Goal: Task Accomplishment & Management: Manage account settings

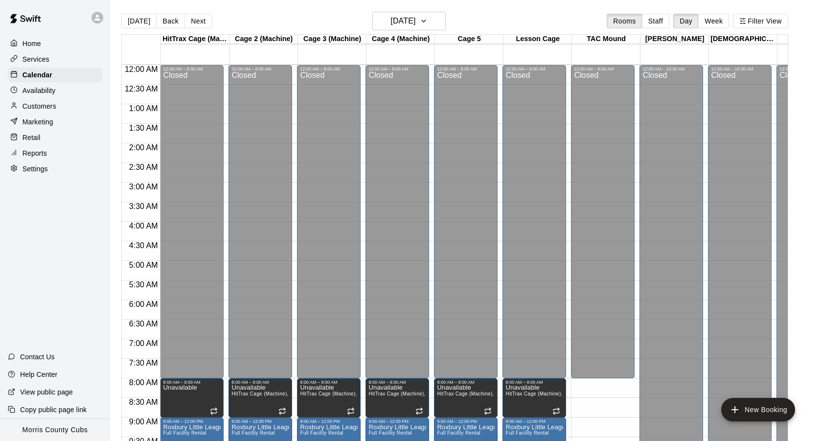
scroll to position [460, 0]
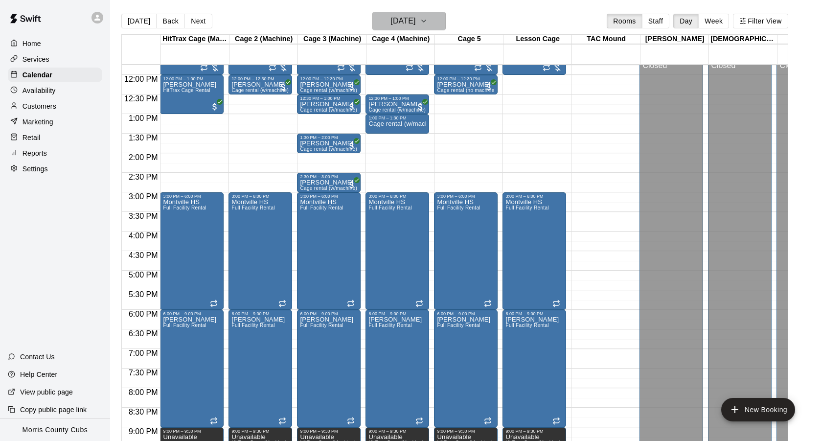
click at [430, 23] on button "[DATE]" at bounding box center [409, 21] width 73 height 19
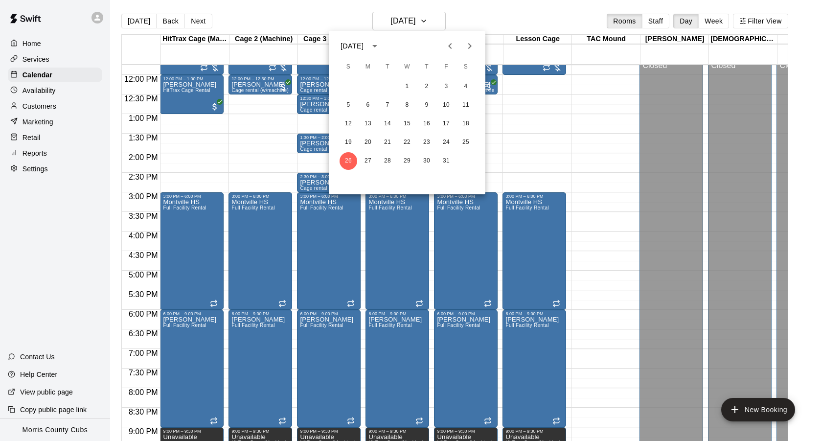
click at [467, 44] on icon "Next month" at bounding box center [470, 46] width 12 height 12
click at [466, 143] on button "22" at bounding box center [466, 143] width 18 height 18
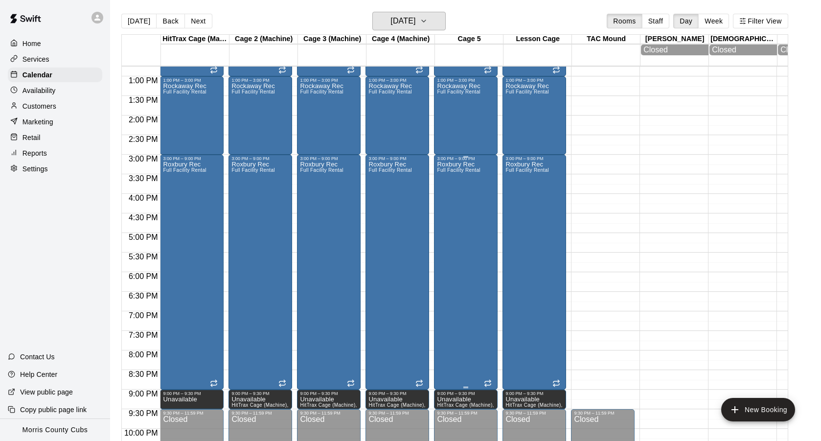
scroll to position [508, 0]
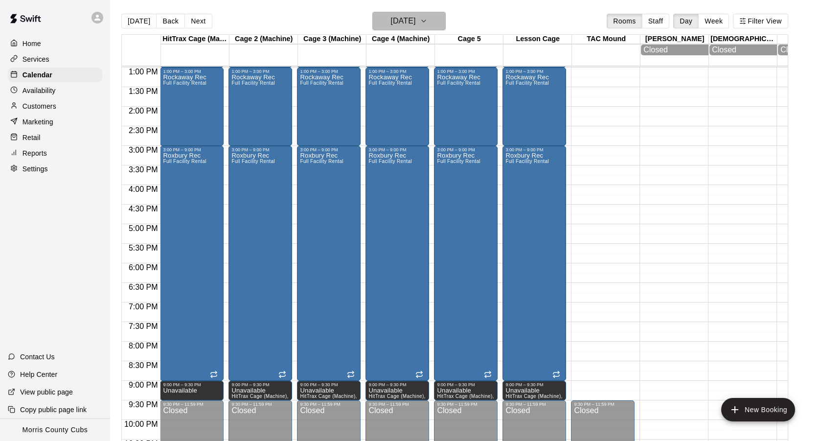
click at [443, 23] on button "[DATE]" at bounding box center [409, 21] width 73 height 19
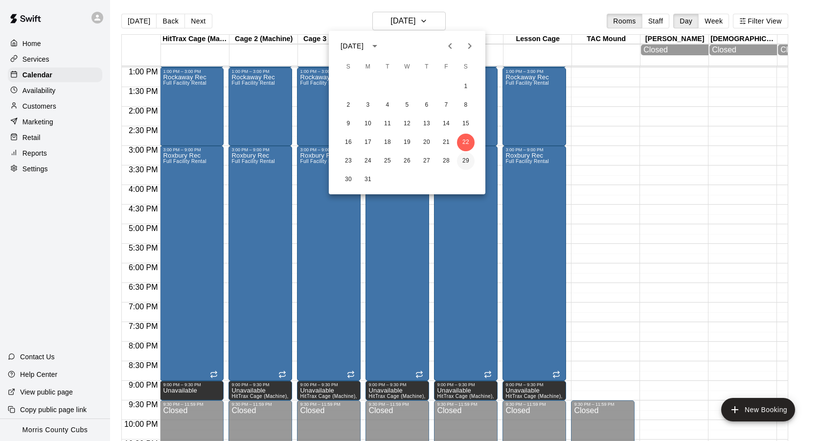
click at [469, 163] on button "29" at bounding box center [466, 161] width 18 height 18
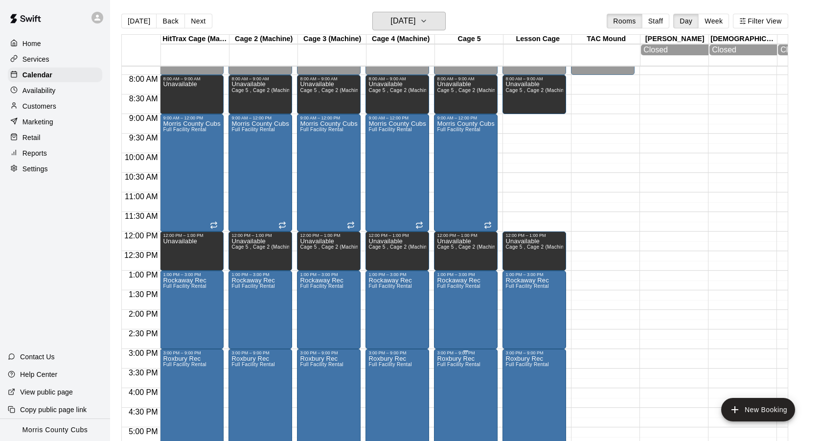
scroll to position [305, 0]
click at [44, 105] on p "Customers" at bounding box center [40, 106] width 34 height 10
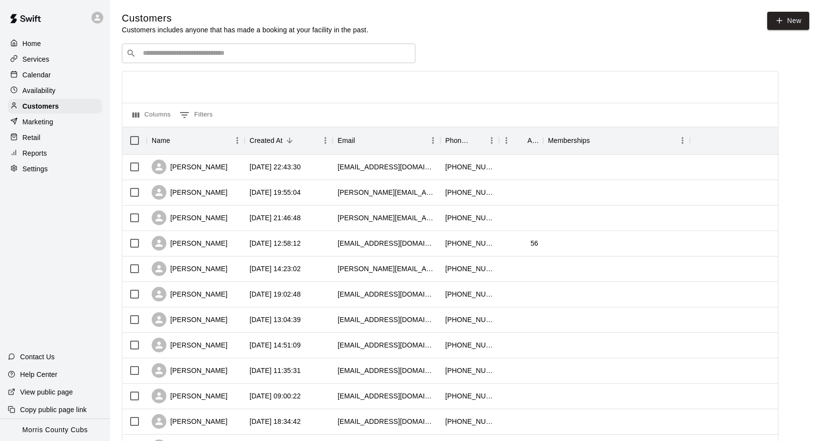
click at [327, 52] on input "Search customers by name or email" at bounding box center [275, 53] width 271 height 10
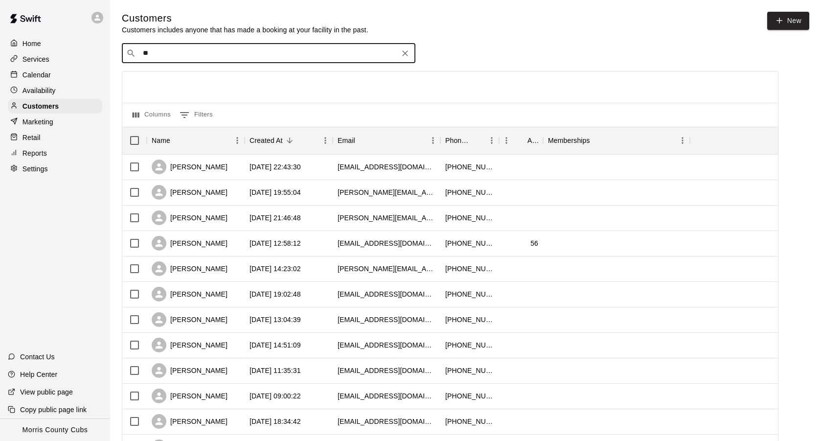
type input "*"
click at [30, 76] on p "Calendar" at bounding box center [37, 75] width 28 height 10
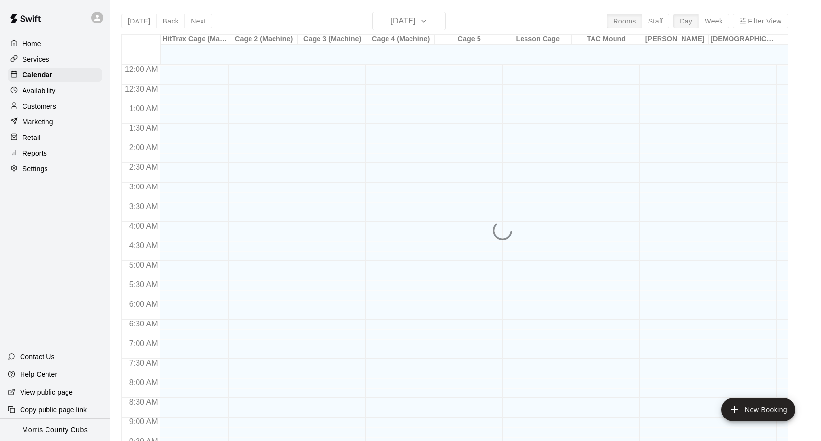
scroll to position [379, 0]
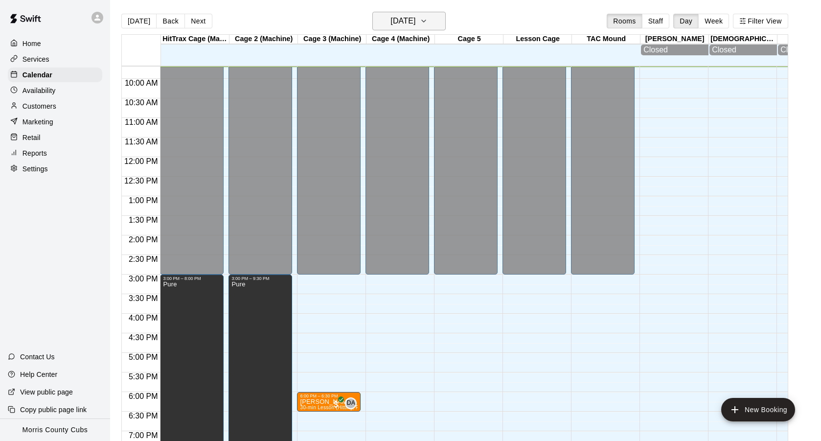
click at [442, 18] on button "[DATE]" at bounding box center [409, 21] width 73 height 19
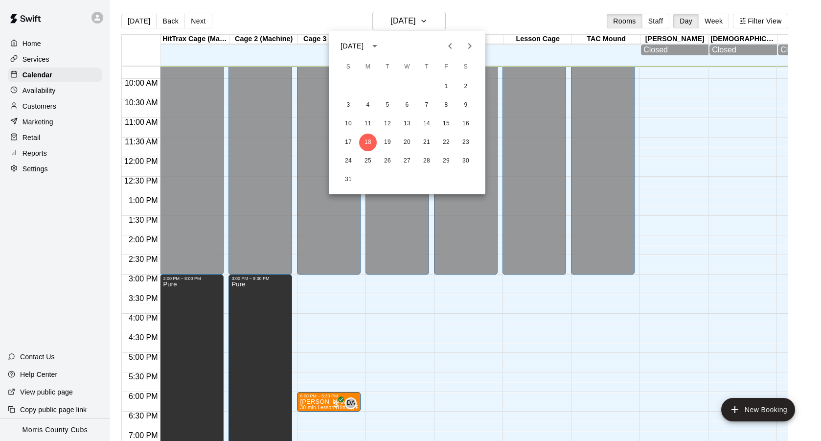
click at [458, 52] on div at bounding box center [460, 46] width 12 height 20
click at [449, 46] on icon "Previous month" at bounding box center [449, 46] width 3 height 6
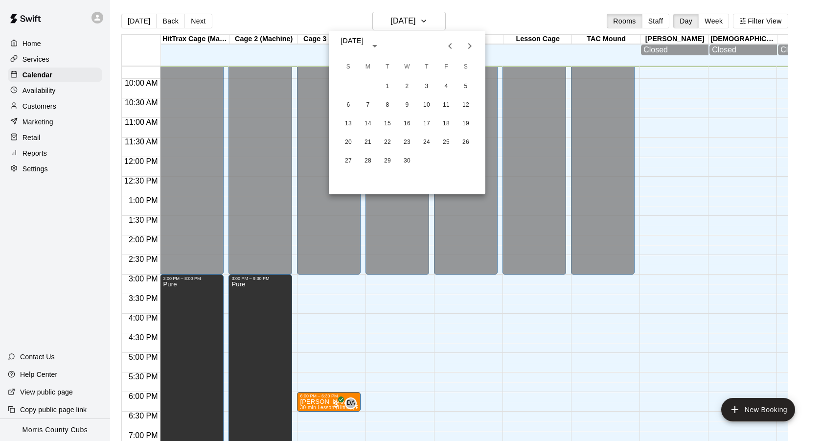
click at [449, 46] on icon "Previous month" at bounding box center [449, 46] width 3 height 6
click at [468, 47] on icon "Next month" at bounding box center [470, 46] width 12 height 12
click at [367, 104] on button "3" at bounding box center [368, 105] width 18 height 18
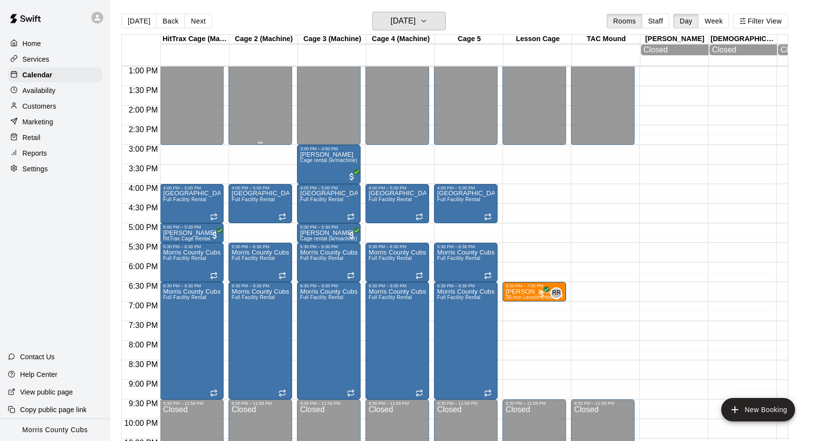
scroll to position [513, 0]
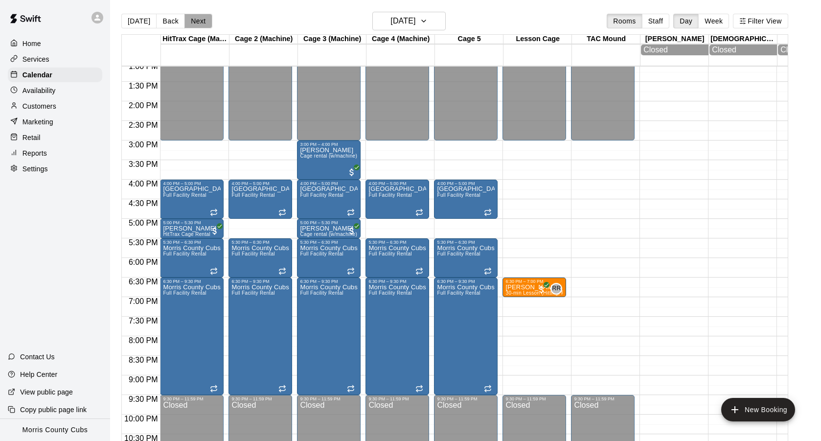
click at [200, 27] on button "Next" at bounding box center [198, 21] width 27 height 15
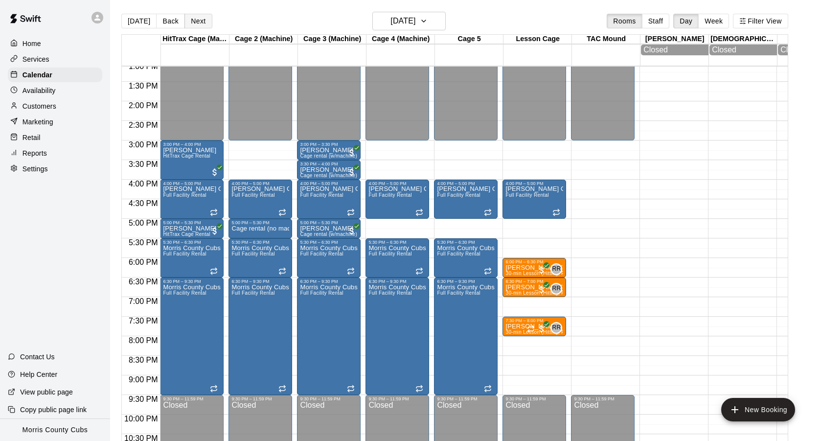
click at [200, 23] on button "Next" at bounding box center [198, 21] width 27 height 15
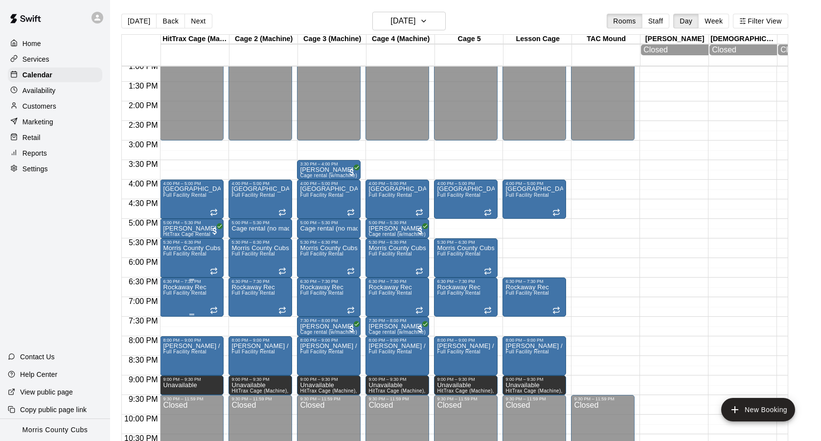
click at [194, 293] on span "Full Facility Rental" at bounding box center [184, 292] width 43 height 5
click at [173, 323] on img "edit" at bounding box center [173, 324] width 11 height 11
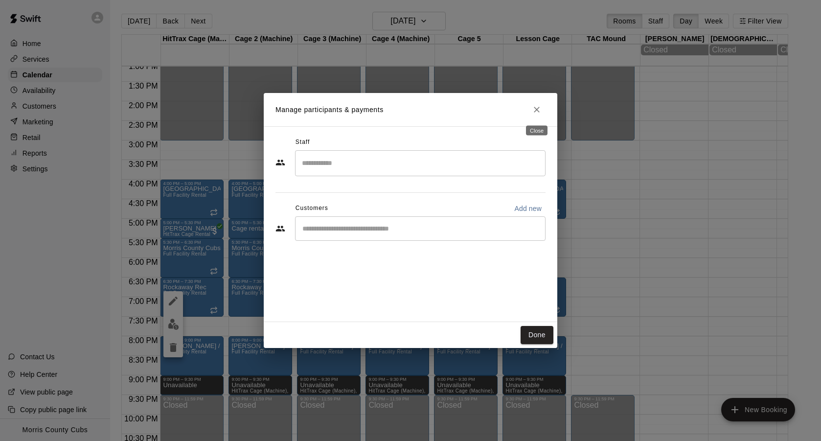
click at [538, 107] on icon "Close" at bounding box center [537, 110] width 10 height 10
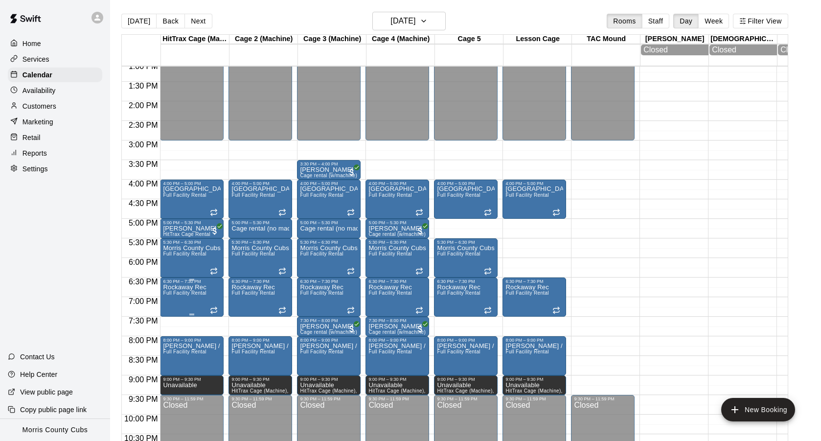
click at [171, 296] on icon "edit" at bounding box center [173, 294] width 9 height 9
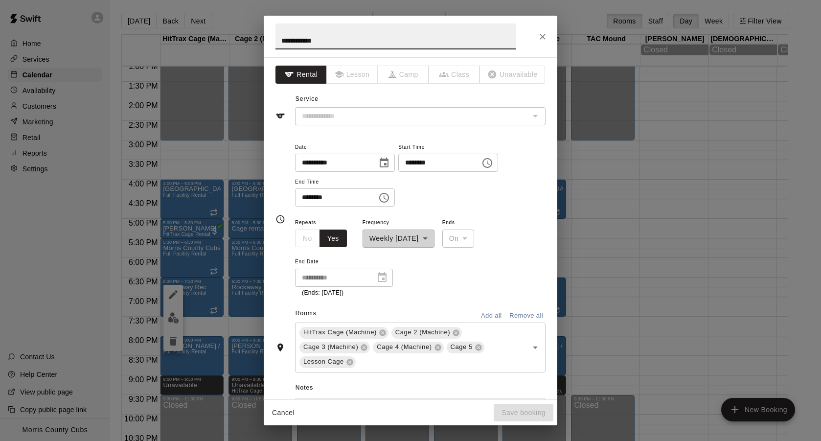
type input "**********"
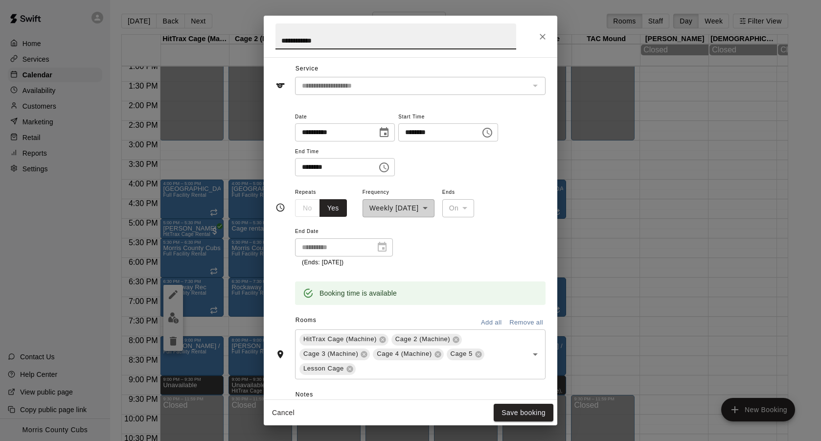
scroll to position [31, 0]
click at [536, 42] on button "Close" at bounding box center [543, 37] width 18 height 18
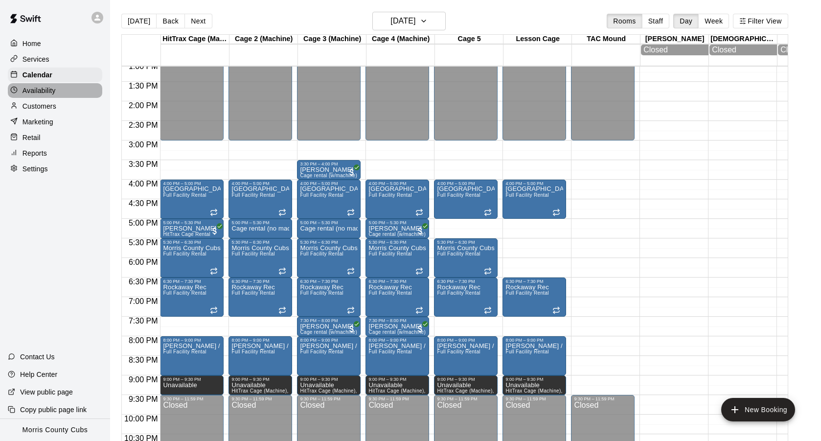
click at [38, 88] on p "Availability" at bounding box center [39, 91] width 33 height 10
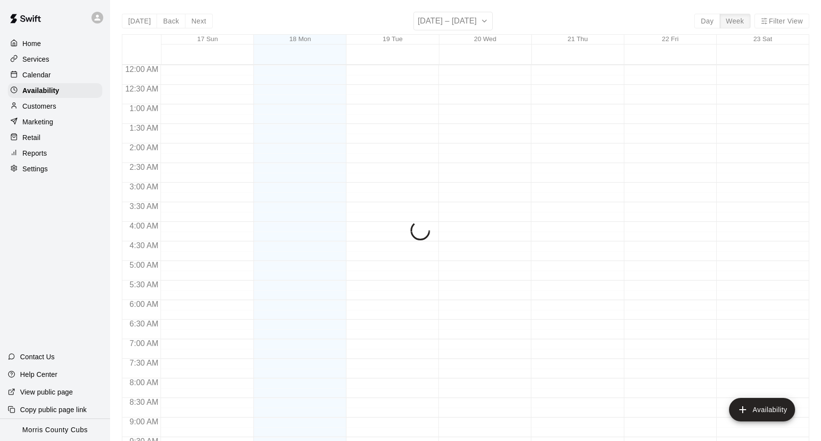
scroll to position [381, 0]
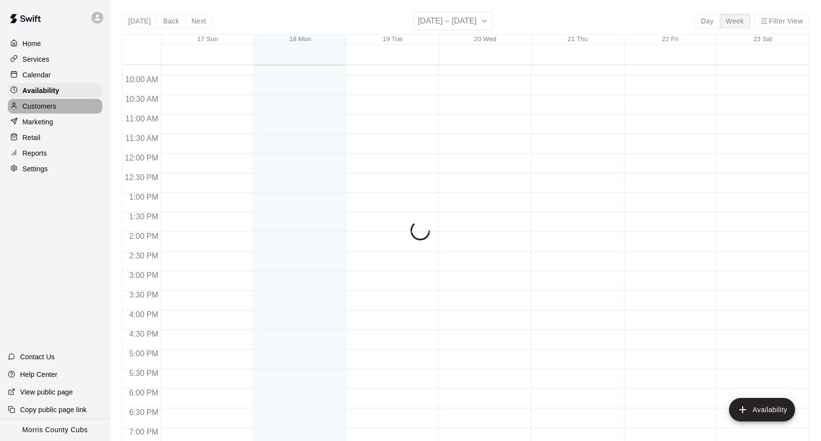
click at [38, 102] on p "Customers" at bounding box center [40, 106] width 34 height 10
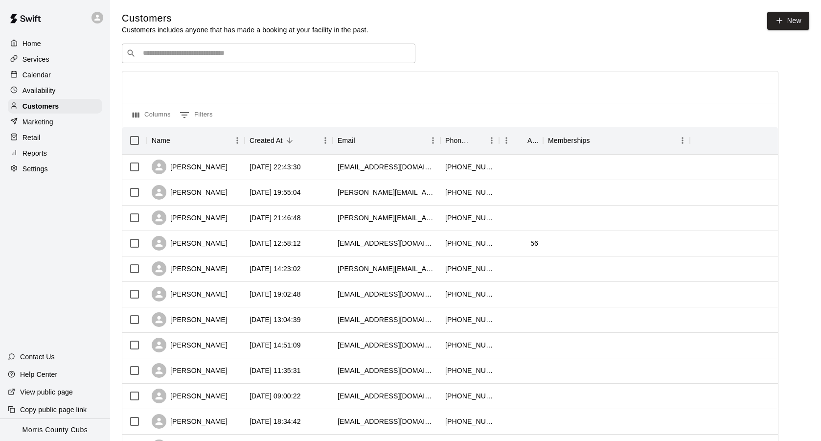
click at [275, 57] on input "Search customers by name or email" at bounding box center [275, 53] width 271 height 10
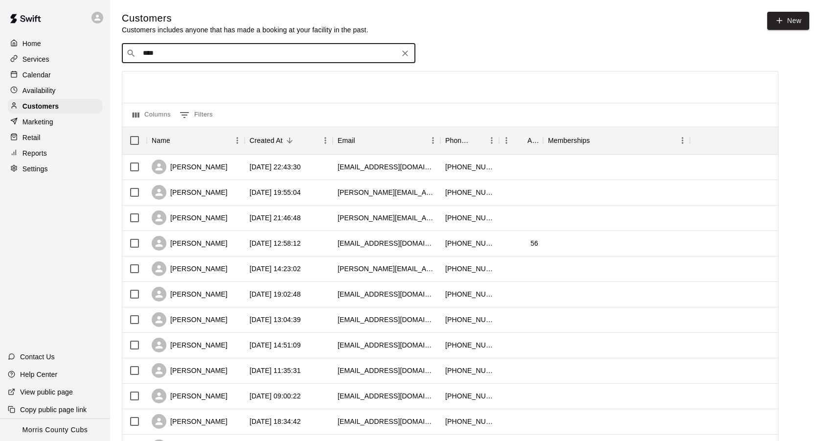
type input "****"
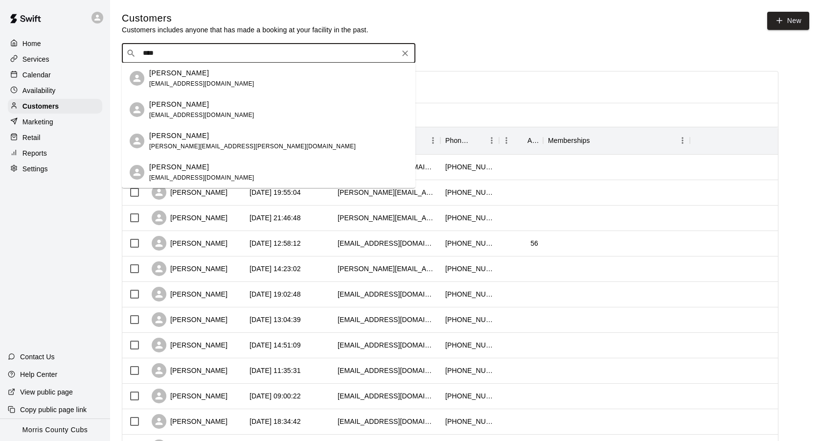
click at [203, 145] on span "[PERSON_NAME][EMAIL_ADDRESS][PERSON_NAME][DOMAIN_NAME]" at bounding box center [252, 146] width 207 height 7
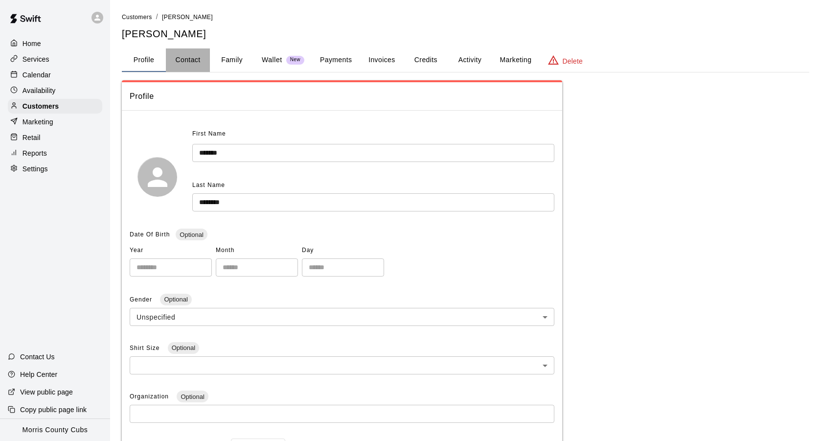
click at [191, 60] on button "Contact" at bounding box center [188, 59] width 44 height 23
select select "**"
